Goal: Information Seeking & Learning: Learn about a topic

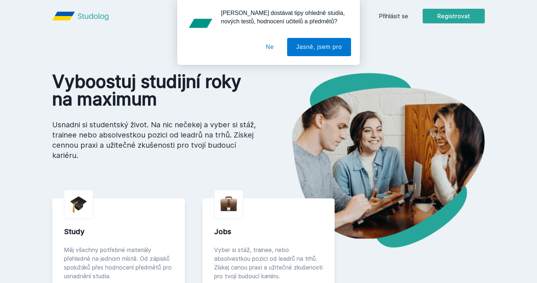
click at [270, 46] on button "Ne" at bounding box center [270, 47] width 26 height 18
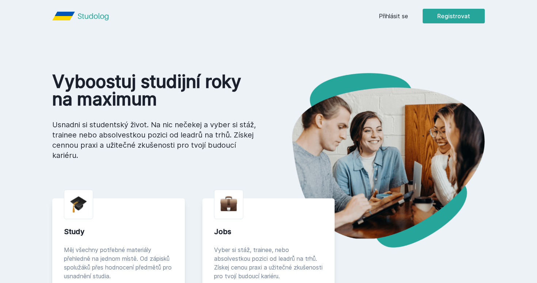
click at [406, 18] on link "Přihlásit se" at bounding box center [393, 16] width 29 height 9
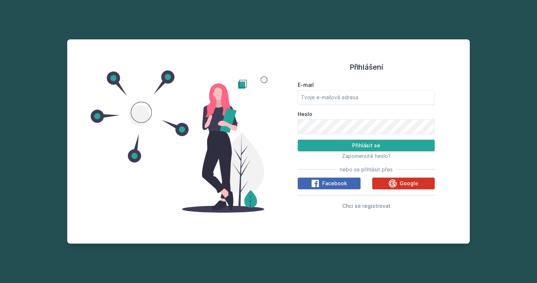
click at [391, 179] on icon at bounding box center [392, 183] width 9 height 9
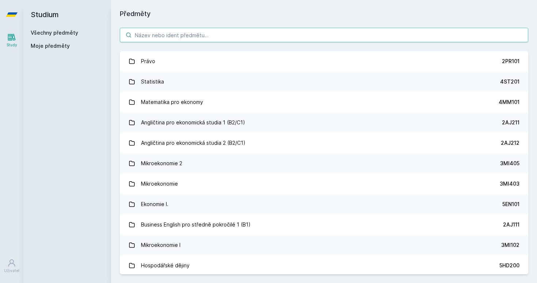
click at [179, 34] on input "search" at bounding box center [324, 35] width 408 height 15
paste input "2ZP412"
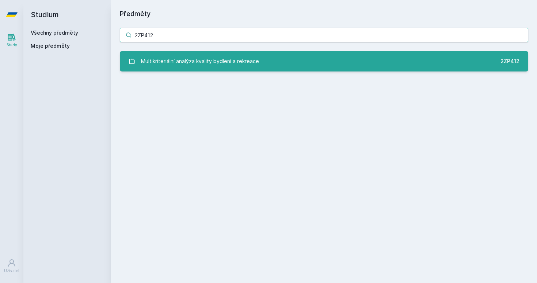
type input "2ZP412"
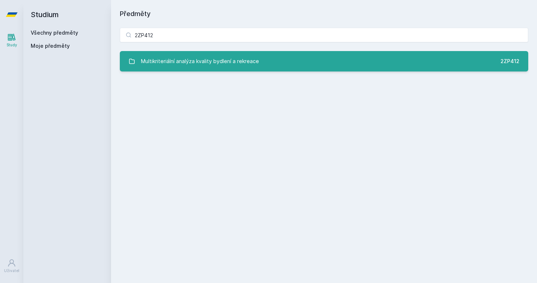
click at [245, 61] on div "Multikriteriální analýza kvality bydlení a rekreace" at bounding box center [200, 61] width 118 height 15
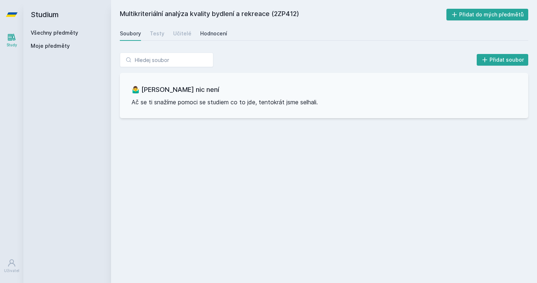
click at [210, 34] on div "Hodnocení" at bounding box center [213, 33] width 27 height 7
click at [180, 33] on div "Učitelé" at bounding box center [182, 33] width 18 height 7
click at [154, 34] on div "Testy" at bounding box center [157, 33] width 15 height 7
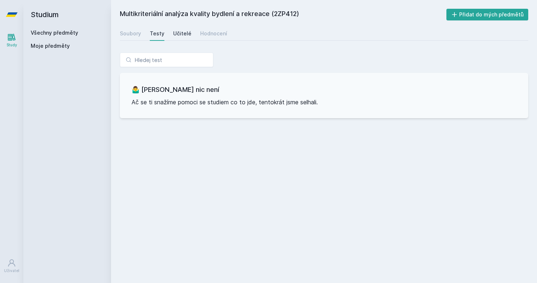
click at [178, 35] on div "Učitelé" at bounding box center [182, 33] width 18 height 7
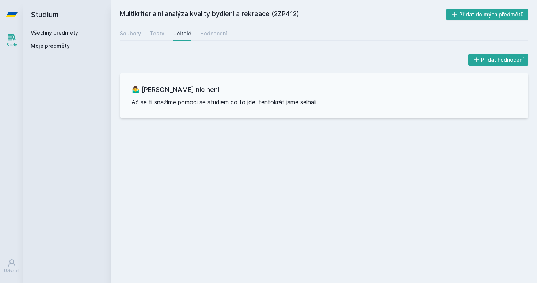
click at [76, 35] on link "Všechny předměty" at bounding box center [54, 33] width 47 height 6
